Goal: Information Seeking & Learning: Find specific fact

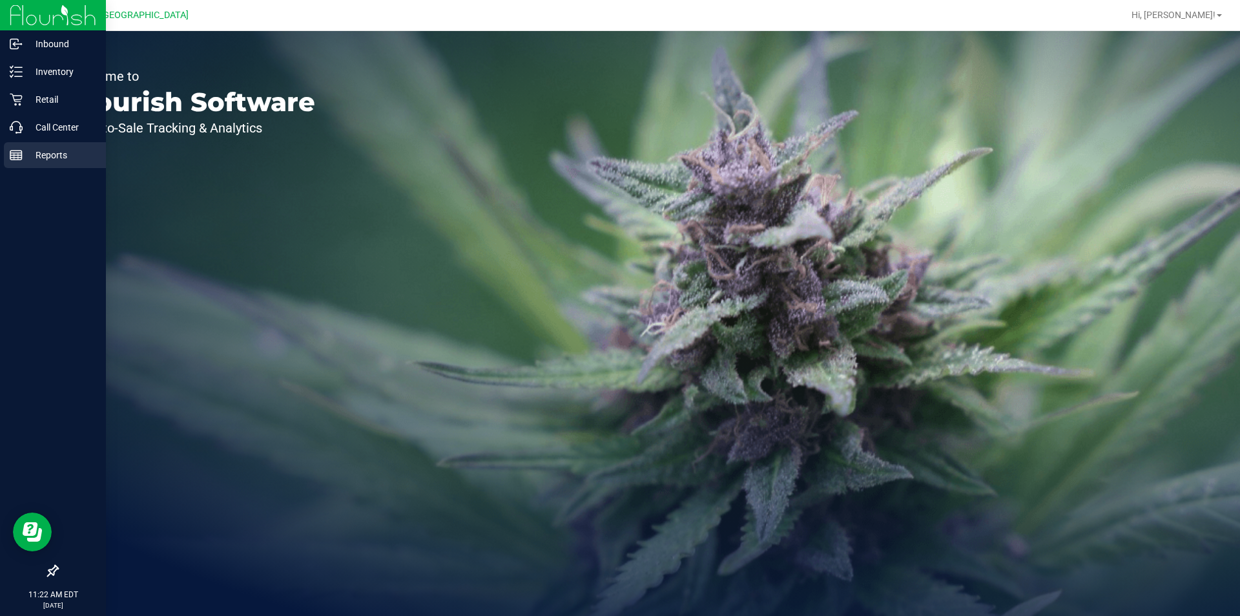
click at [65, 165] on div "Reports" at bounding box center [55, 155] width 102 height 26
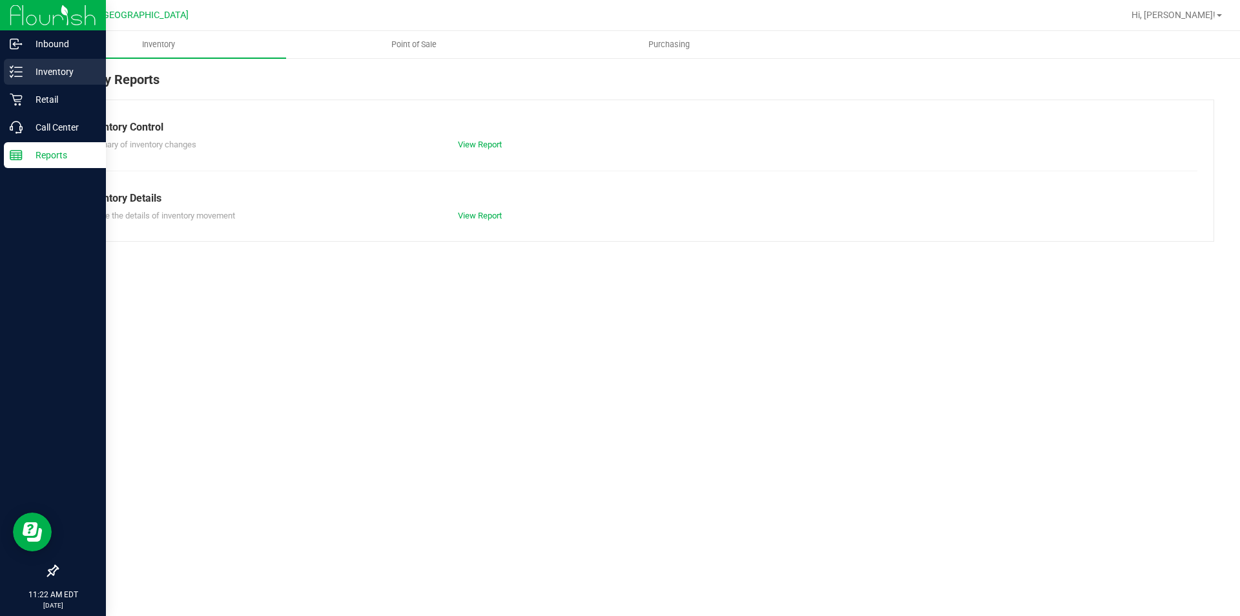
click at [53, 72] on p "Inventory" at bounding box center [62, 72] width 78 height 16
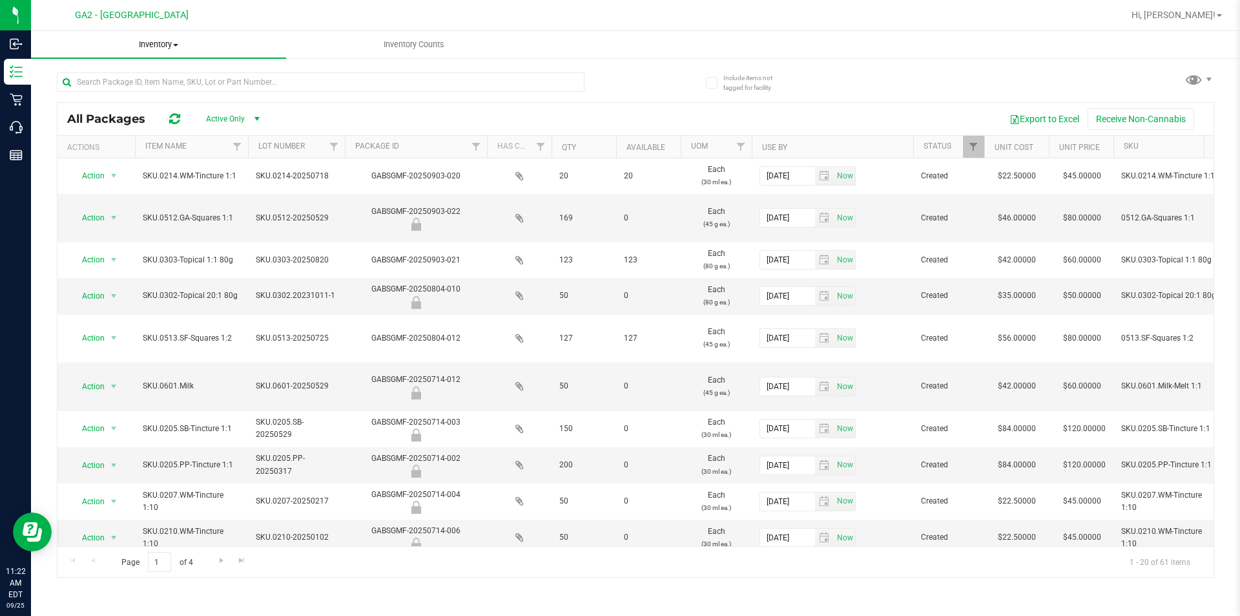
click at [174, 44] on span at bounding box center [175, 45] width 5 height 3
click at [121, 89] on li "All inventory" at bounding box center [158, 94] width 255 height 16
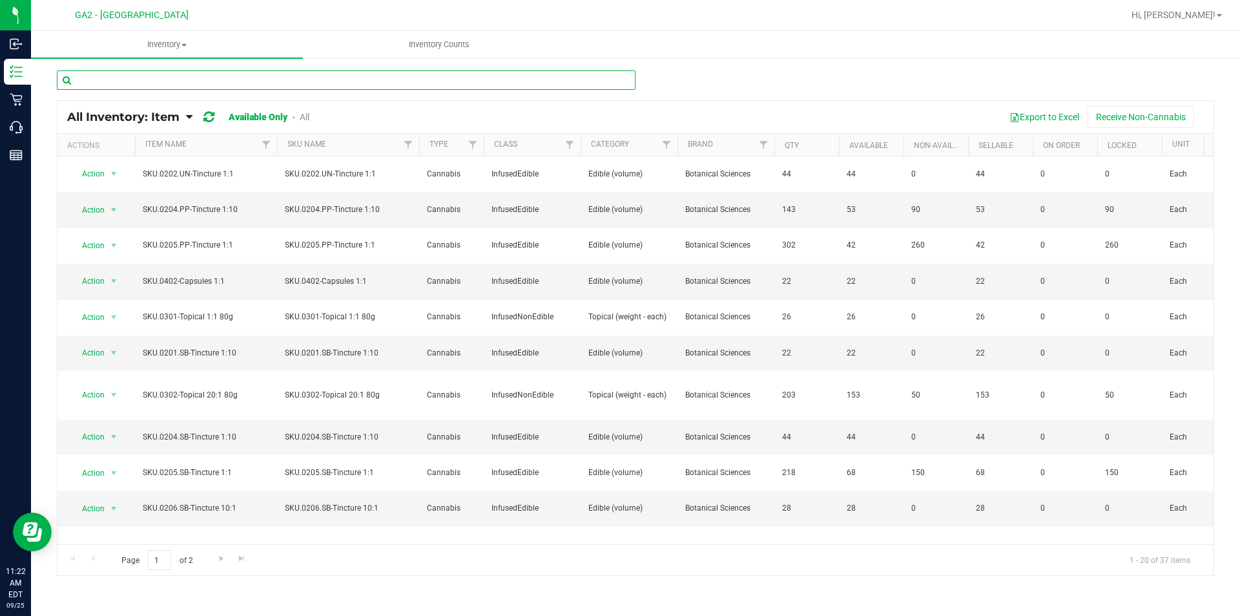
click at [162, 80] on input "text" at bounding box center [346, 79] width 579 height 19
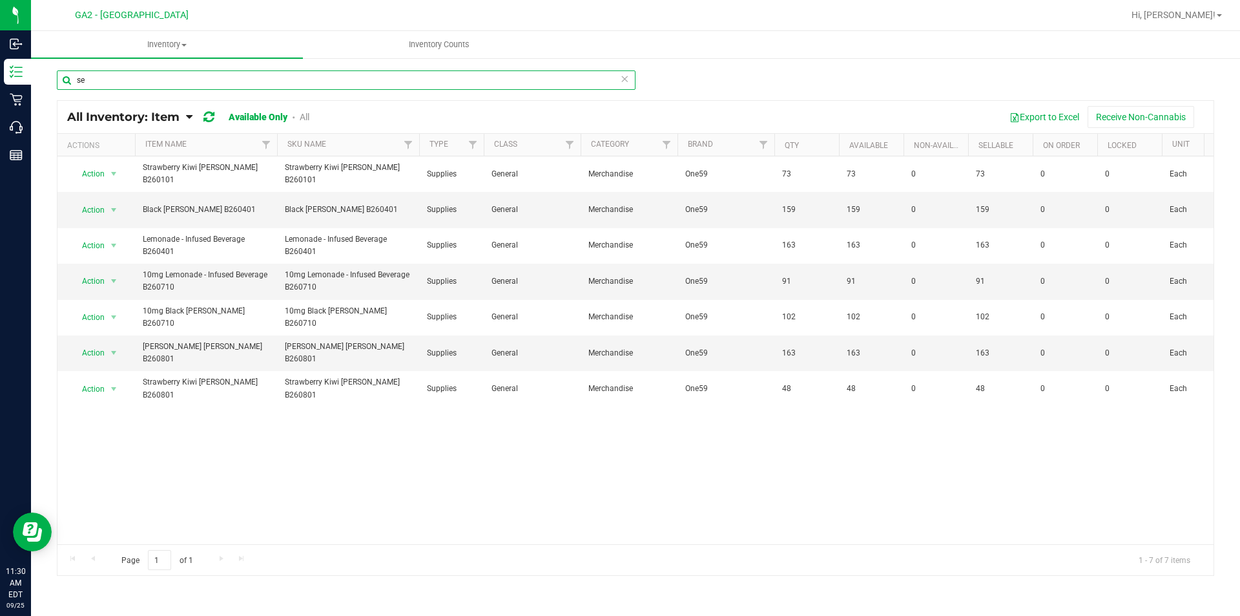
type input "se"
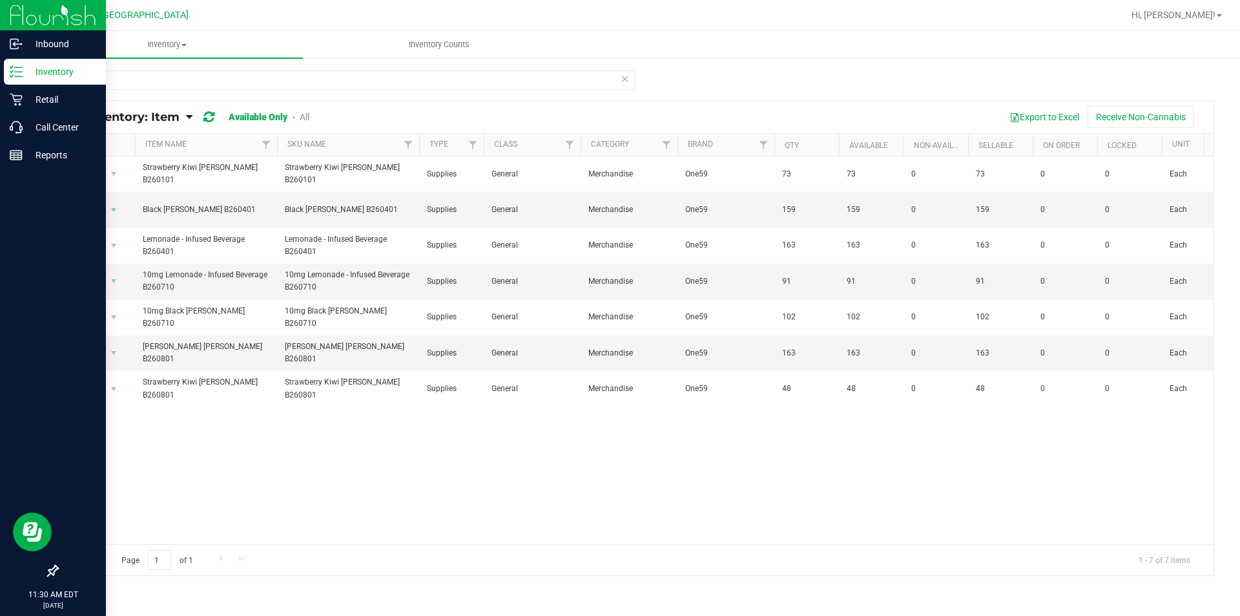
click at [36, 21] on img at bounding box center [53, 15] width 87 height 30
